Goal: Communication & Community: Answer question/provide support

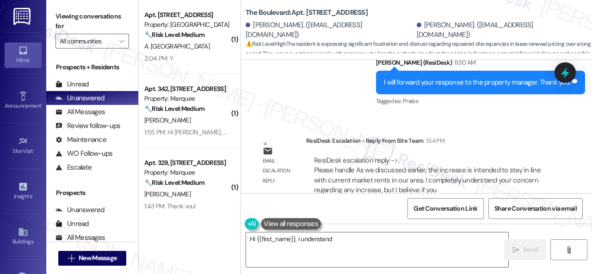
scroll to position [4872, 0]
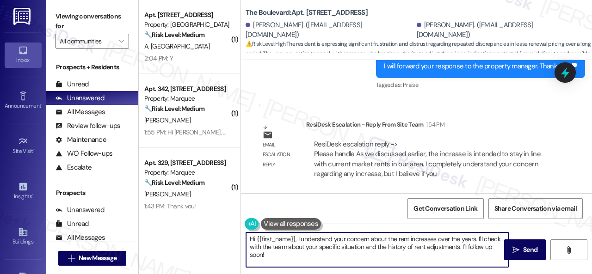
drag, startPoint x: 274, startPoint y: 257, endPoint x: 213, endPoint y: 215, distance: 73.8
click at [213, 224] on div "( 1 ) Apt. 266, 146 Spring Creek Dr Property: Spring Creek 🔧 Risk Level: Medium…" at bounding box center [365, 137] width 453 height 274
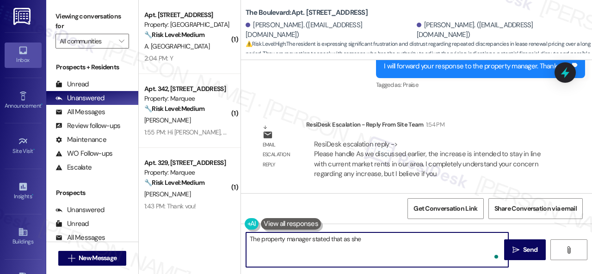
paste textarea "discussed earlier, the increase is intended to stay in line with current market…"
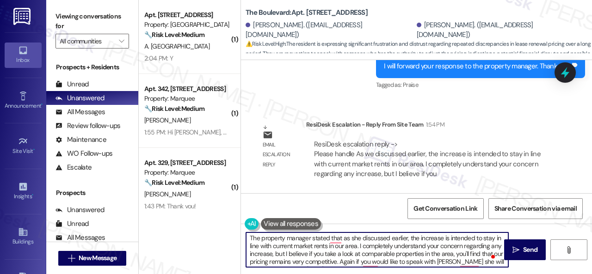
scroll to position [0, 0]
click at [337, 237] on textarea "The property manager stated that as she discussed earlier, the increase is inte…" at bounding box center [377, 250] width 262 height 35
click at [344, 247] on textarea "The property manager stated that, as she discussed earlier, the increase is int…" at bounding box center [377, 250] width 262 height 35
click at [370, 247] on textarea "The property manager stated that, as she discussed earlier, the increase is int…" at bounding box center [377, 250] width 262 height 35
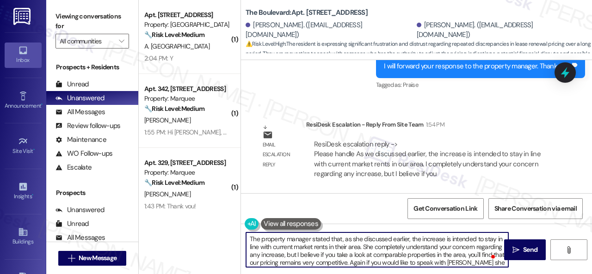
click at [444, 247] on textarea "The property manager stated that, as she discussed earlier, the increase is int…" at bounding box center [377, 250] width 262 height 35
click at [322, 255] on textarea "The property manager stated that, as she discussed earlier, the increase is int…" at bounding box center [377, 250] width 262 height 35
click at [353, 253] on textarea "The property manager stated that, as she discussed earlier, the increase is int…" at bounding box center [377, 250] width 262 height 35
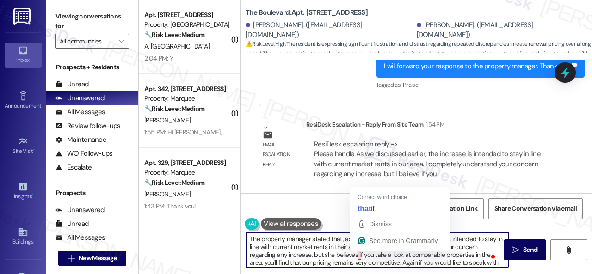
click at [360, 255] on textarea "The property manager stated that, as she discussed earlier, the increase is int…" at bounding box center [377, 250] width 262 height 35
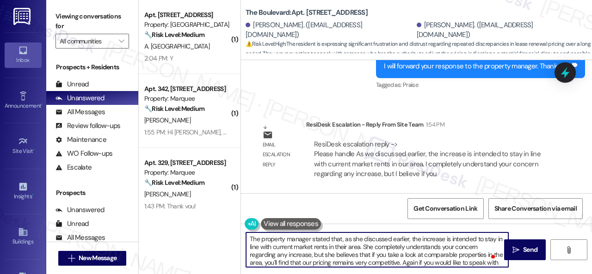
click at [315, 262] on textarea "The property manager stated that, as she discussed earlier, the increase is int…" at bounding box center [377, 250] width 262 height 35
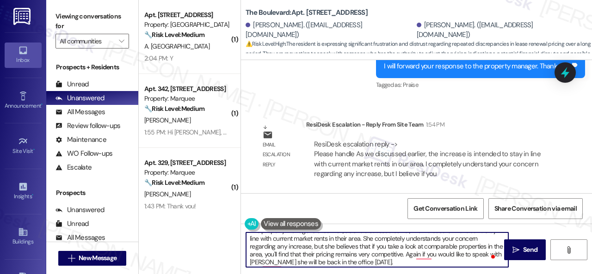
scroll to position [10, 0]
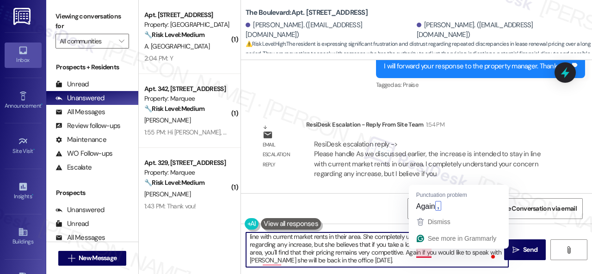
click at [425, 253] on textarea "The property manager stated that, as she discussed earlier, the increase is int…" at bounding box center [377, 250] width 262 height 35
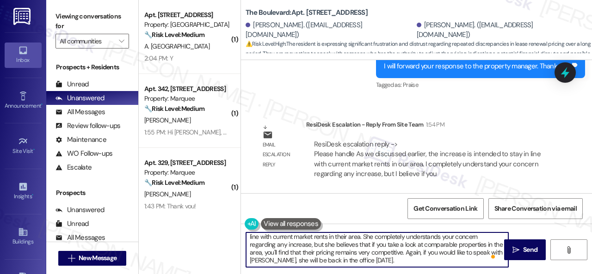
click at [298, 262] on textarea "The property manager stated that, as she discussed earlier, the increase is int…" at bounding box center [377, 250] width 262 height 35
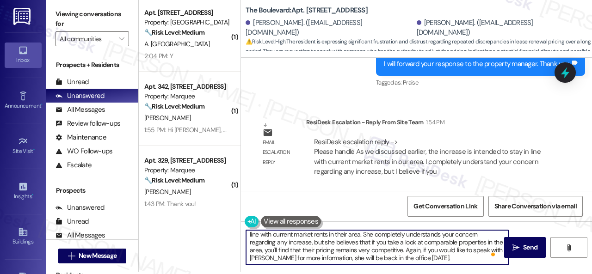
scroll to position [3, 0]
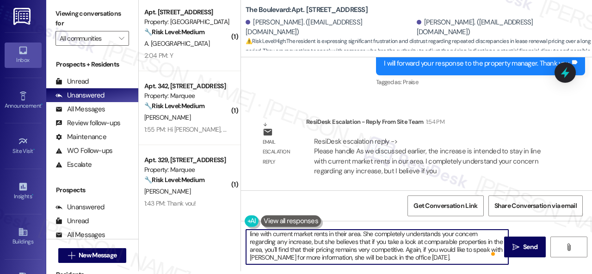
click at [470, 259] on textarea "The property manager stated that, as she discussed earlier, the increase is int…" at bounding box center [377, 247] width 262 height 35
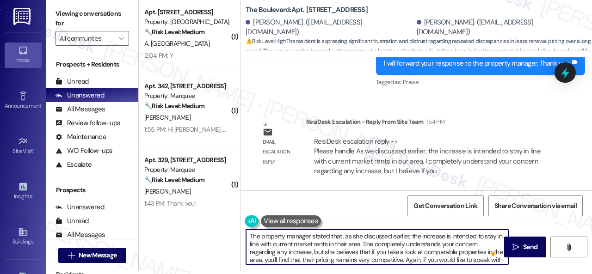
scroll to position [0, 0]
type textarea "The property manager stated that, as she discussed earlier, the increase is int…"
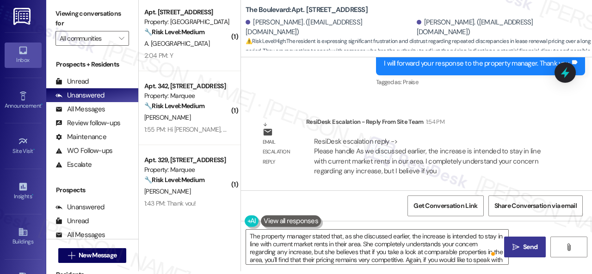
click at [515, 250] on icon "" at bounding box center [515, 247] width 7 height 7
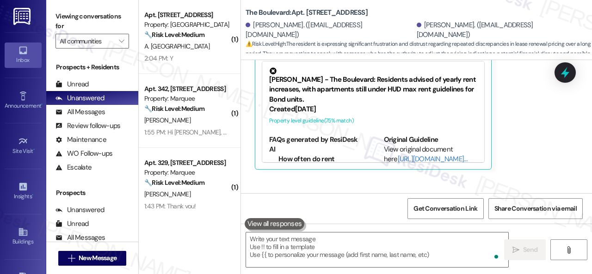
scroll to position [4477, 0]
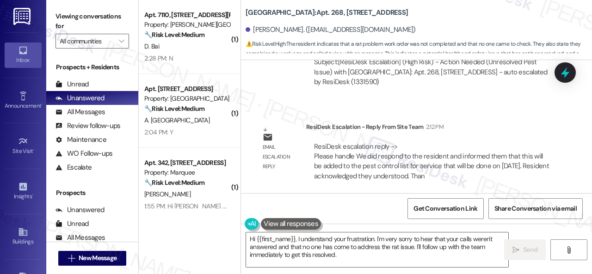
scroll to position [2442, 0]
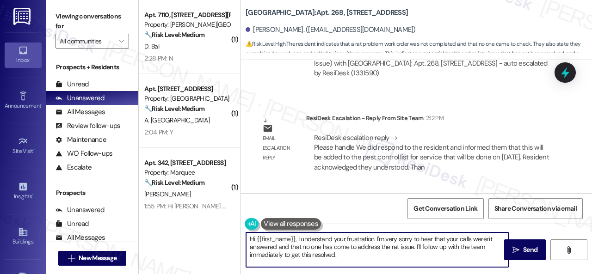
drag, startPoint x: 377, startPoint y: 241, endPoint x: 387, endPoint y: 259, distance: 21.7
click at [387, 259] on textarea "Hi {{first_name}}, I understand your frustration. I'm very sorry to hear that y…" at bounding box center [377, 250] width 262 height 35
type textarea "Hi {{first_name}}, I understand your frustration. The site team said they alrea…"
click at [524, 247] on span "Send" at bounding box center [530, 250] width 14 height 10
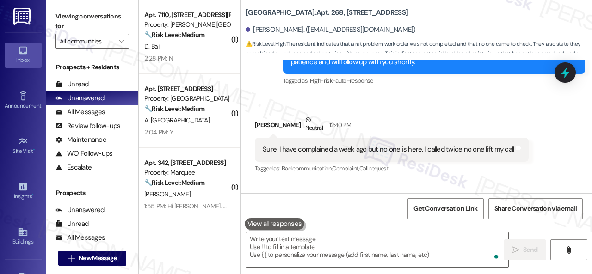
scroll to position [2118, 0]
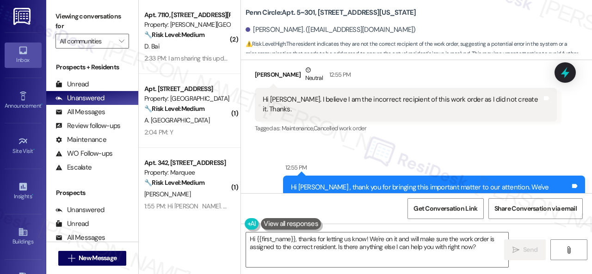
scroll to position [1468, 0]
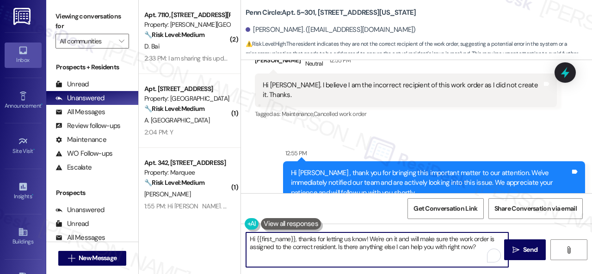
drag, startPoint x: 297, startPoint y: 237, endPoint x: 483, endPoint y: 249, distance: 186.3
click at [483, 249] on textarea "Hi {{first_name}}, thanks for letting us know! We're on it and will make sure t…" at bounding box center [377, 250] width 262 height 35
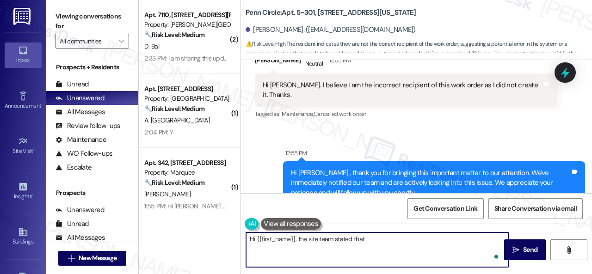
paste textarea "that an automatic work order was placed from his smart lock. This happens somet…"
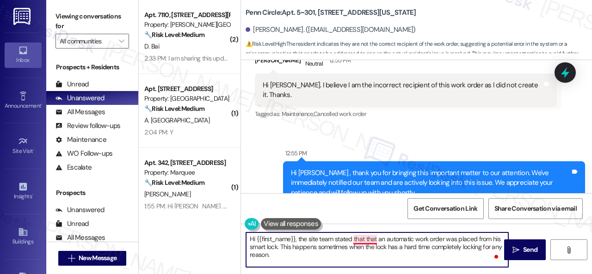
click at [371, 237] on textarea "Hi {{first_name}}, the site team stated that that an automatic work order was p…" at bounding box center [377, 250] width 262 height 35
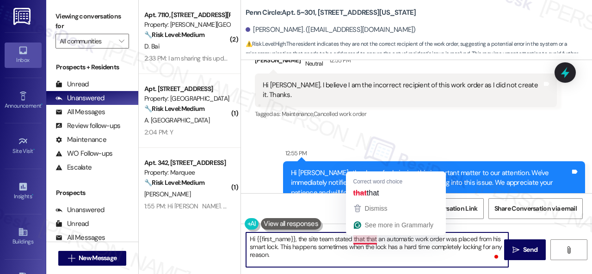
click at [371, 237] on textarea "Hi {{first_name}}, the site team stated that that an automatic work order was p…" at bounding box center [377, 250] width 262 height 35
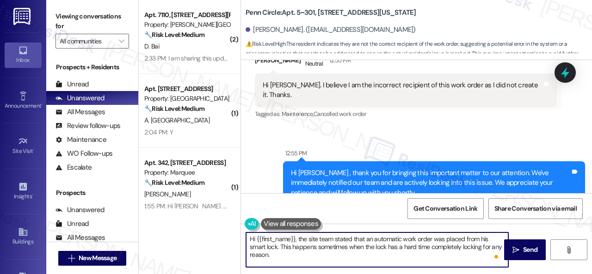
drag, startPoint x: 479, startPoint y: 239, endPoint x: 486, endPoint y: 240, distance: 7.0
click at [486, 240] on textarea "Hi {{first_name}}, the site team stated that an automatic work order was placed…" at bounding box center [377, 250] width 262 height 35
click at [311, 252] on textarea "Hi {{first_name}}, the site team stated that an automatic work order was placed…" at bounding box center [377, 250] width 262 height 35
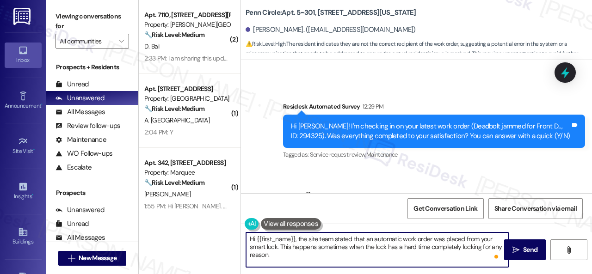
scroll to position [1376, 0]
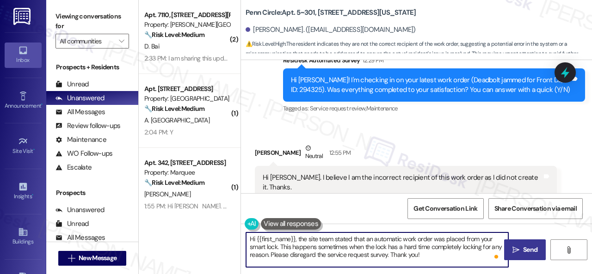
type textarea "Hi {{first_name}}, the site team stated that an automatic work order was placed…"
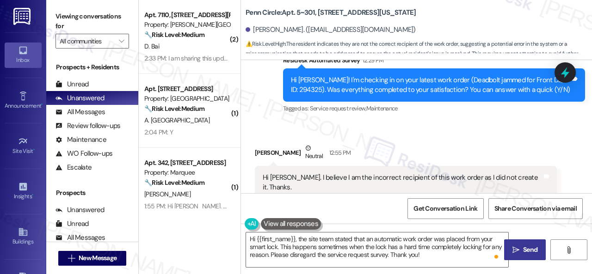
click at [532, 252] on span "Send" at bounding box center [530, 250] width 14 height 10
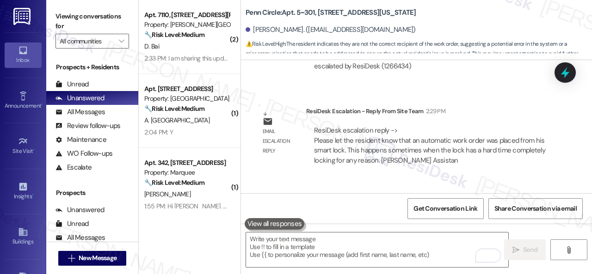
scroll to position [1753, 0]
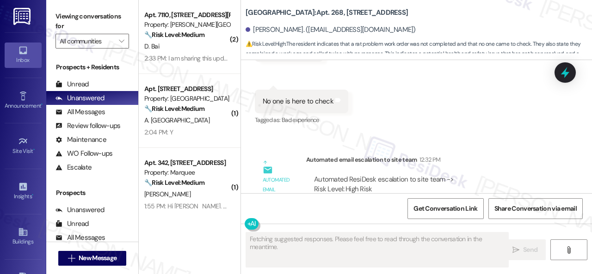
scroll to position [2118, 0]
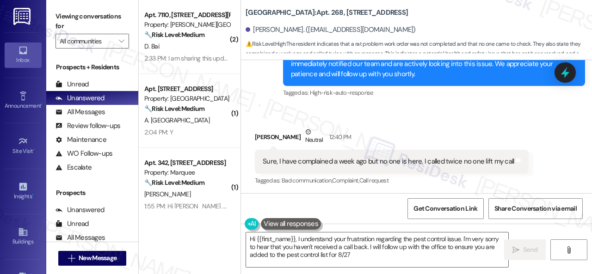
type textarea "Hi {{first_name}}, I understand your frustration regarding the pest control iss…"
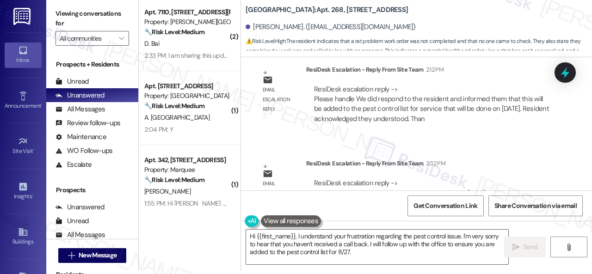
scroll to position [2534, 0]
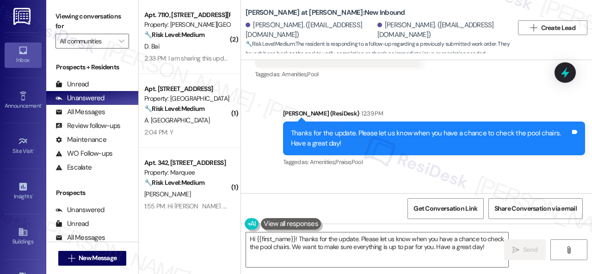
scroll to position [1019, 0]
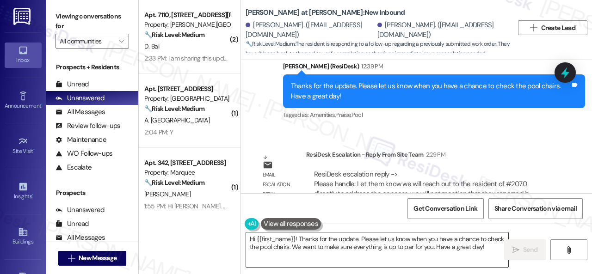
click at [346, 242] on textarea "Hi {{first_name}}! Thanks for the update. Please let us know when you have a ch…" at bounding box center [377, 250] width 262 height 35
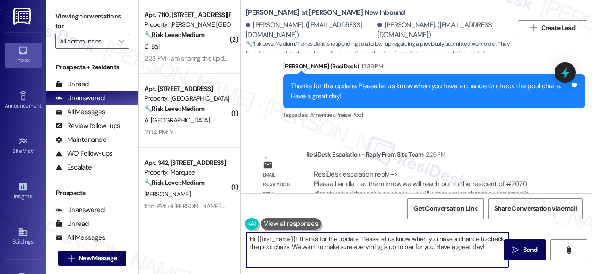
paste textarea "ey, I have an update on your concern. The site team stated that they will reach…"
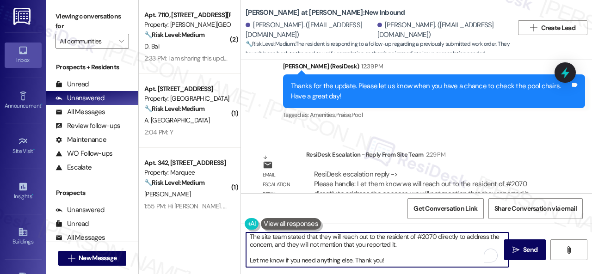
scroll to position [0, 0]
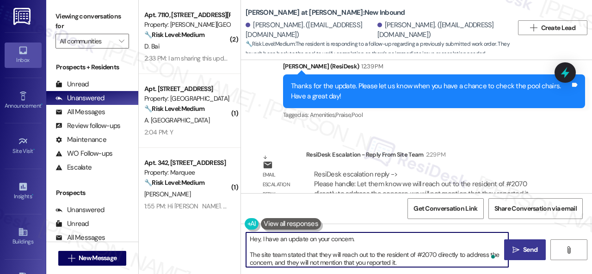
type textarea "Hey, I have an update on your concern. The site team stated that they will reac…"
click at [516, 248] on icon "" at bounding box center [515, 250] width 7 height 7
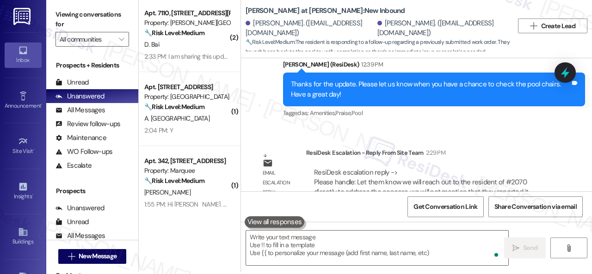
scroll to position [3, 0]
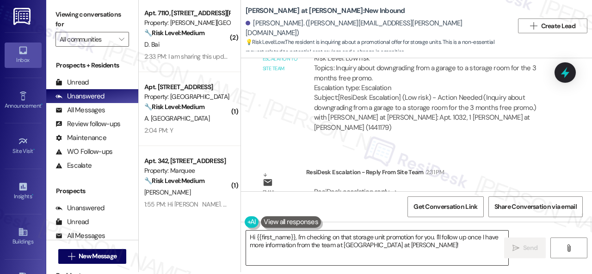
scroll to position [3, 0]
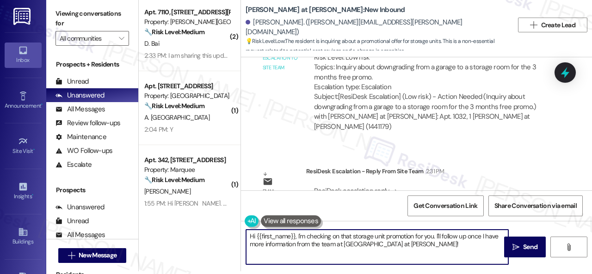
drag, startPoint x: 418, startPoint y: 245, endPoint x: 198, endPoint y: 230, distance: 220.2
click at [198, 230] on div "( 2 ) Apt. 7110, [STREET_ADDRESS][PERSON_NAME] Property: [PERSON_NAME] Ranch 🔧 …" at bounding box center [365, 134] width 453 height 274
paste textarea "ey, I have an update on your concern. The site team stated that the special onl…"
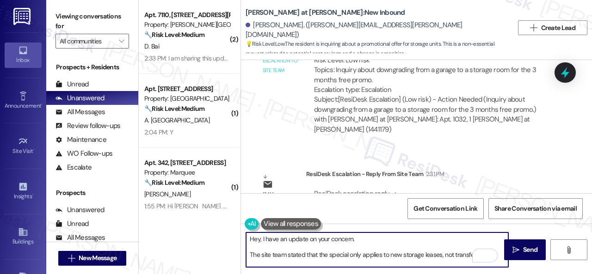
scroll to position [0, 0]
type textarea "Hey, I have an update on your concern. The site team stated that the special on…"
click at [525, 247] on span "Send" at bounding box center [530, 250] width 14 height 10
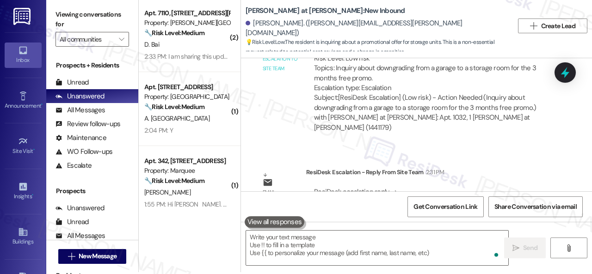
scroll to position [3, 0]
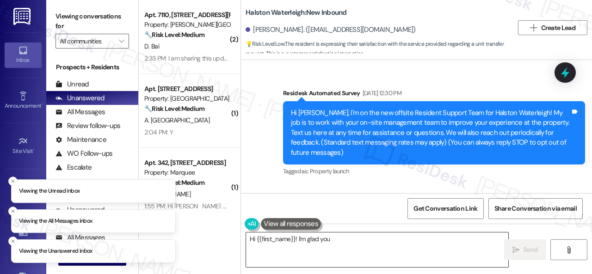
scroll to position [47689, 0]
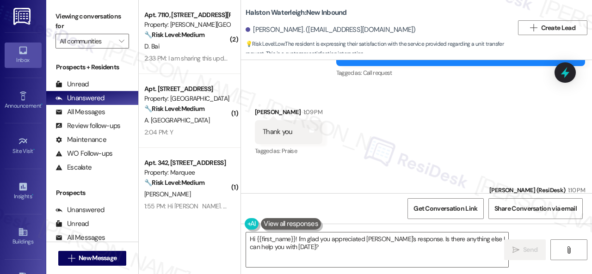
click at [226, 222] on div "( 2 ) Apt. 7110, [STREET_ADDRESS][PERSON_NAME] Property: [PERSON_NAME] Ranch 🔧 …" at bounding box center [365, 137] width 453 height 274
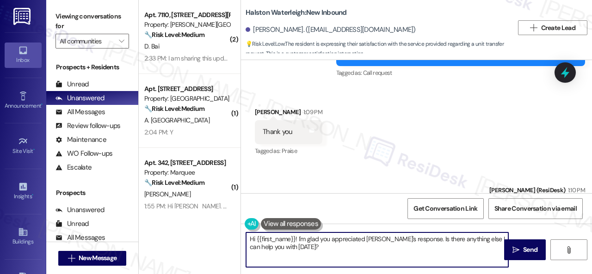
paste textarea "ey, I have an update on your concern. The site team stated that you can come in…"
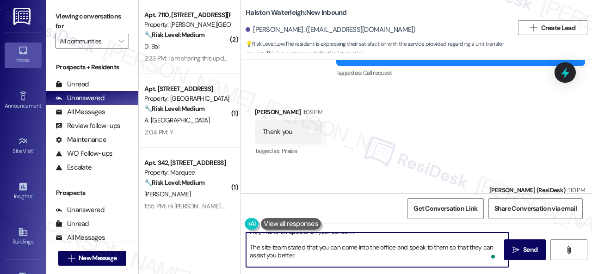
scroll to position [16, 0]
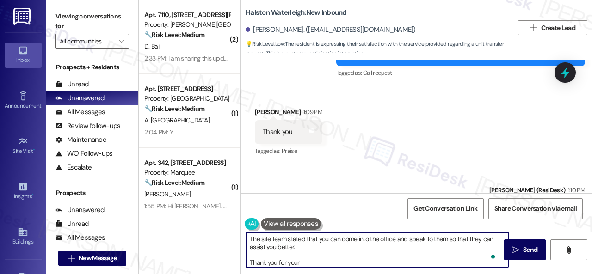
type textarea "Hey, I have an update on your concern. The site team stated that you can come i…"
